Goal: Task Accomplishment & Management: Use online tool/utility

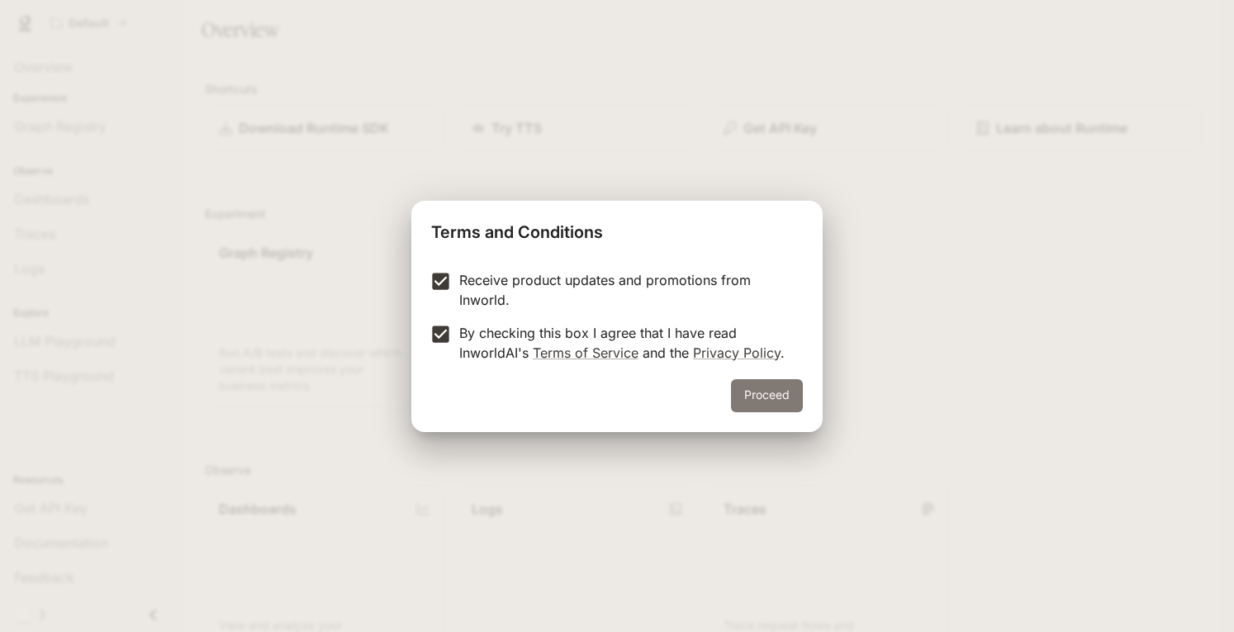
click at [765, 408] on button "Proceed" at bounding box center [767, 395] width 72 height 33
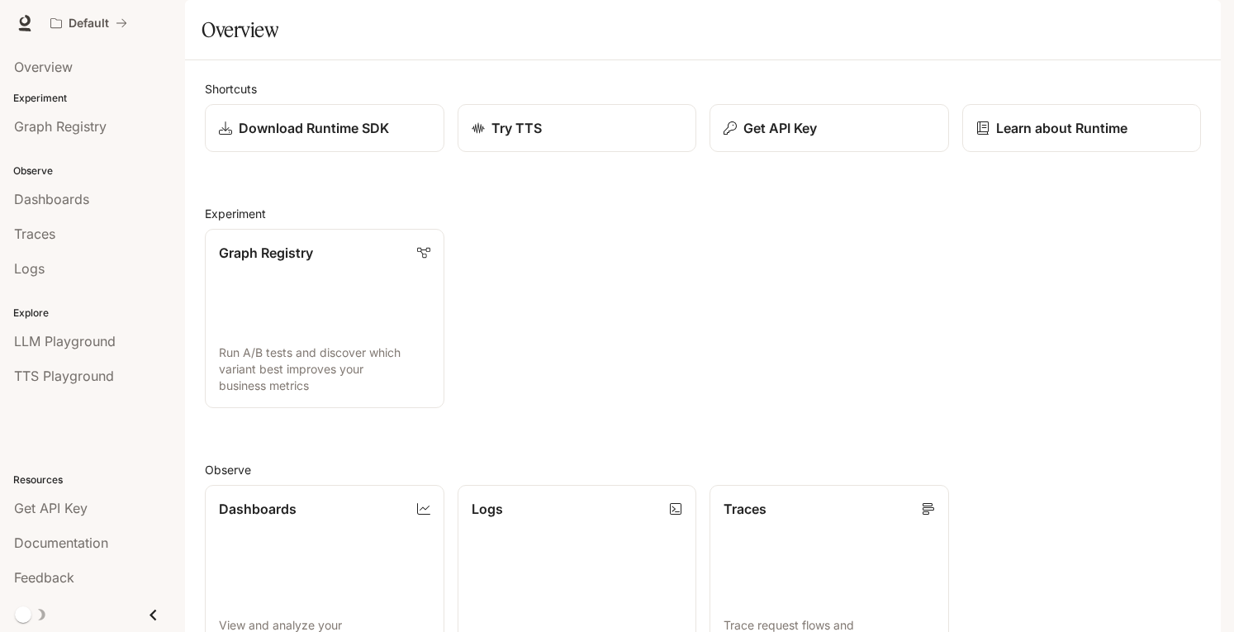
scroll to position [215, 0]
click at [604, 498] on div "Logs" at bounding box center [576, 508] width 213 height 20
